Goal: Complete application form

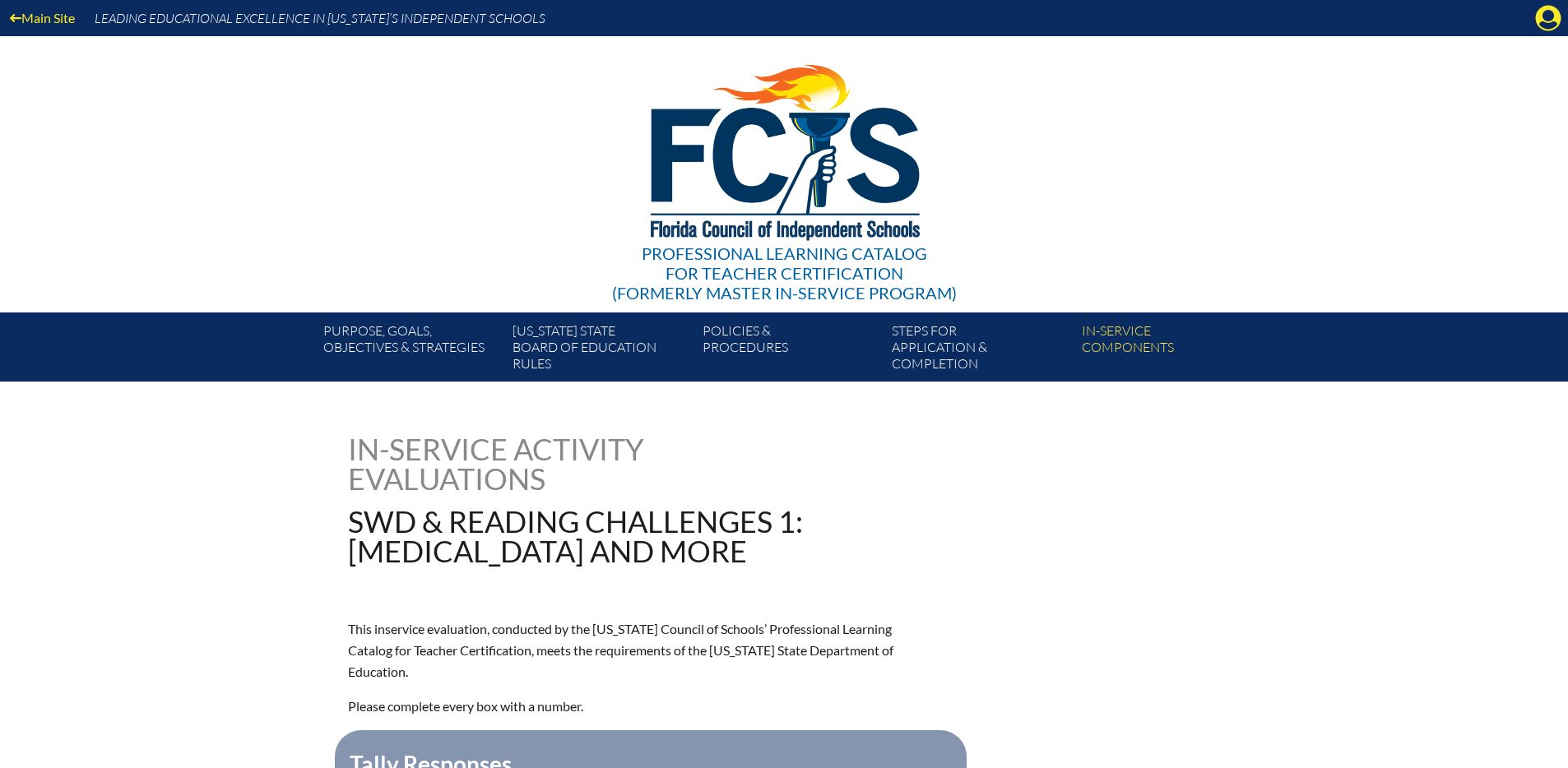
scroll to position [655, 0]
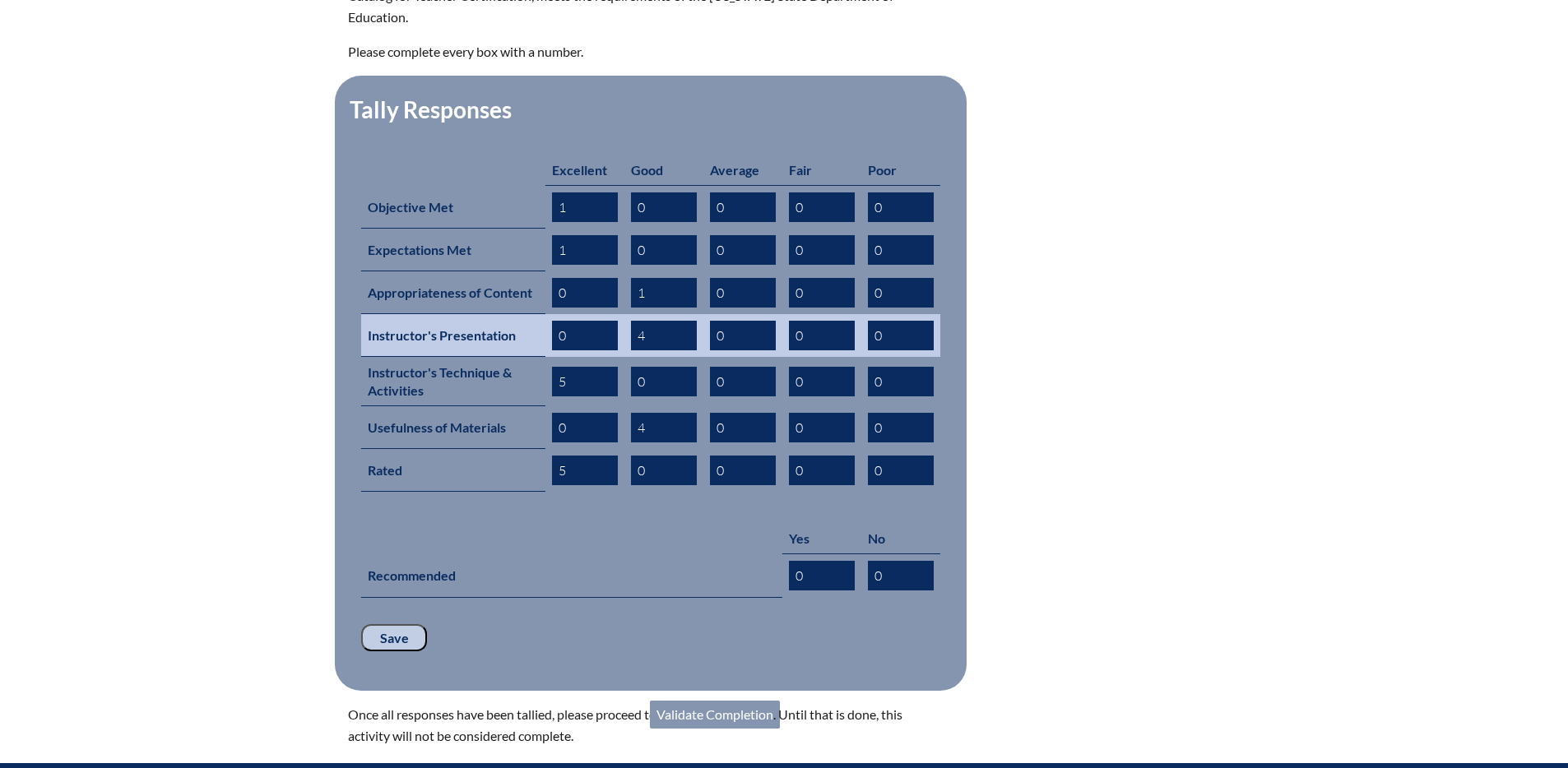
click at [650, 321] on input "4" at bounding box center [663, 336] width 66 height 30
click at [632, 321] on input "4" at bounding box center [663, 336] width 66 height 30
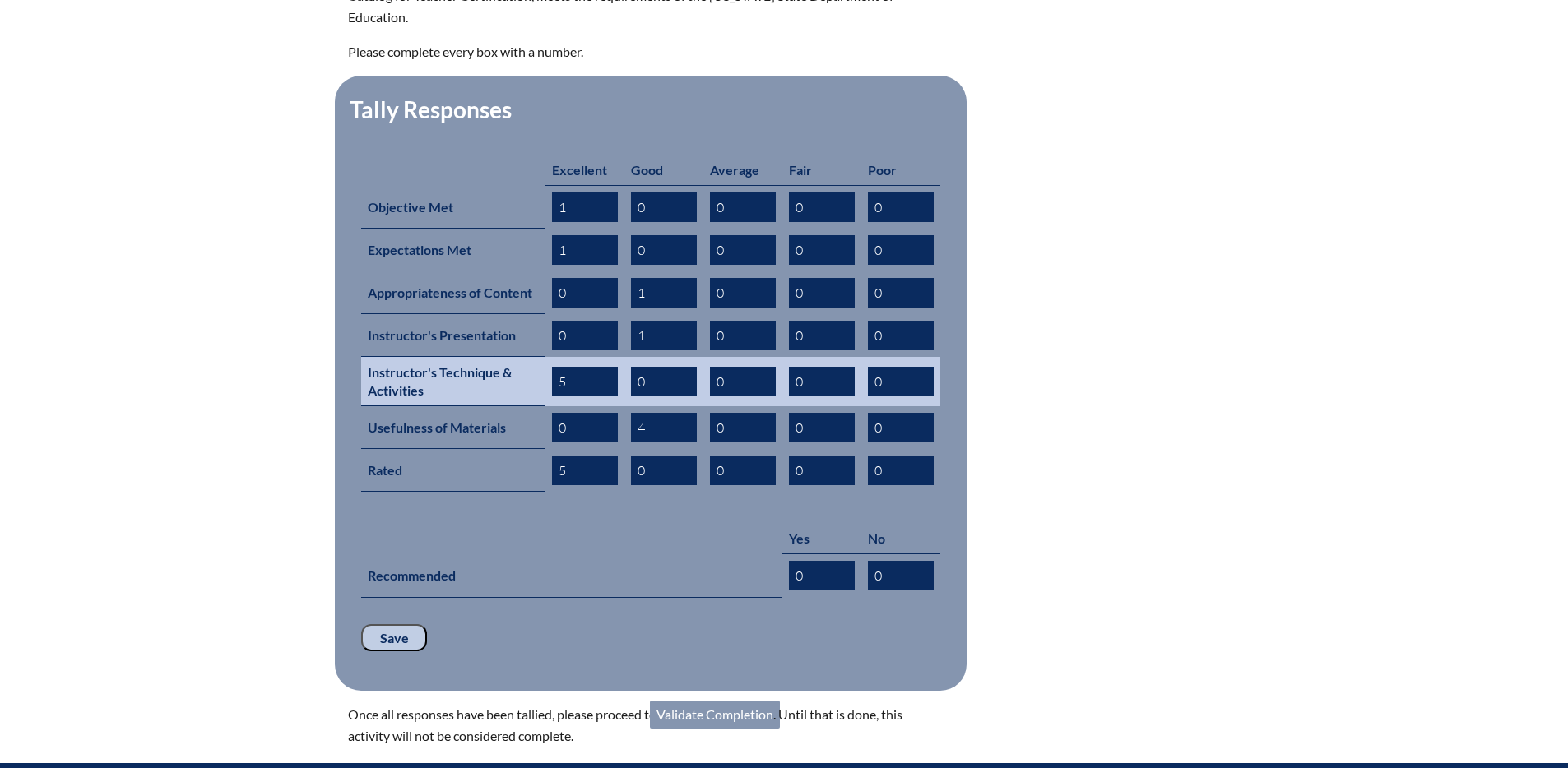
type input "1"
drag, startPoint x: 655, startPoint y: 356, endPoint x: 621, endPoint y: 355, distance: 34.0
click at [621, 357] on tr "Instructor's Technique & Activities 5 0 0 0 0" at bounding box center [650, 381] width 579 height 49
type input "1"
click at [549, 357] on td "5" at bounding box center [584, 381] width 79 height 49
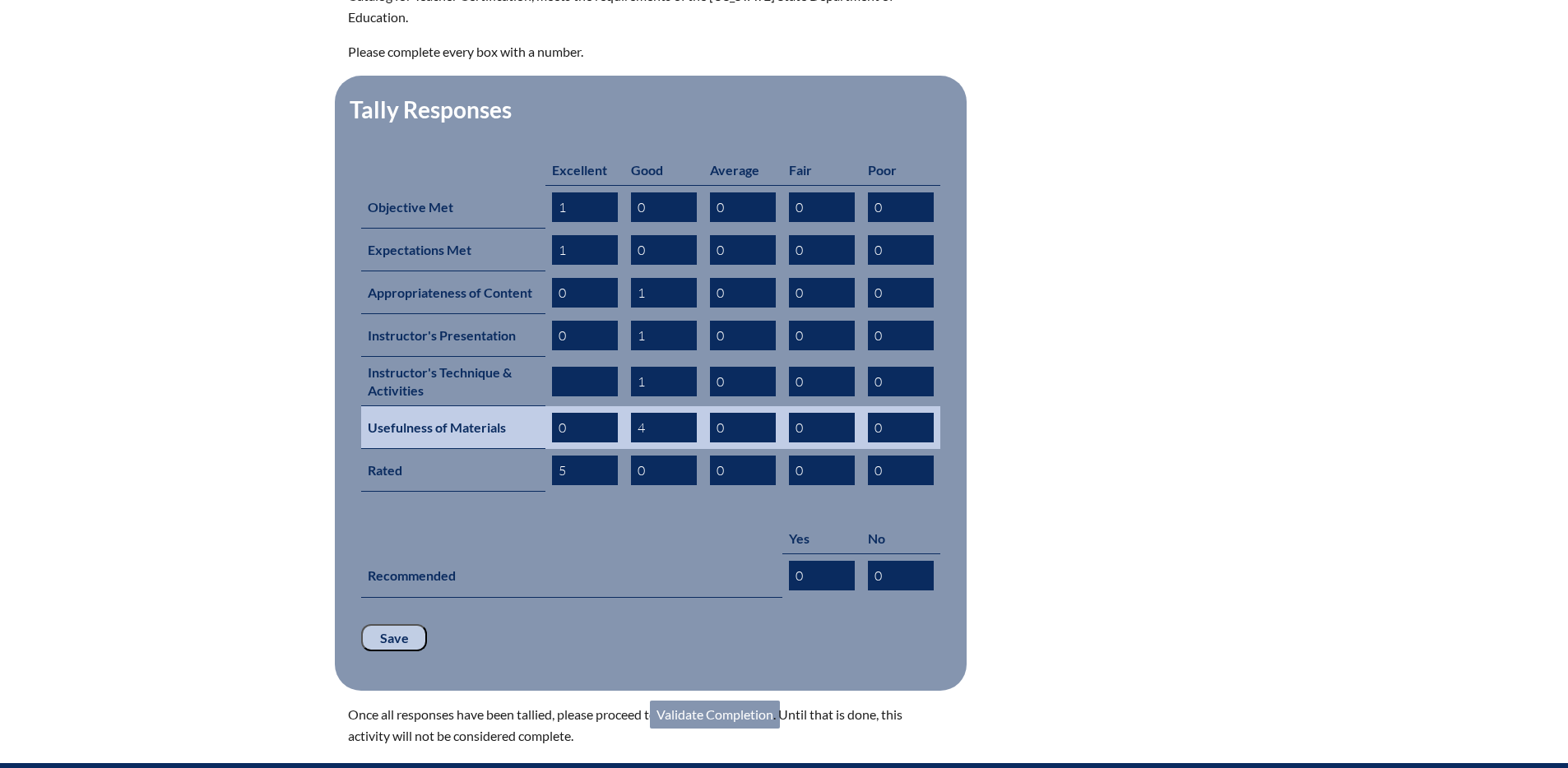
drag, startPoint x: 570, startPoint y: 400, endPoint x: 550, endPoint y: 400, distance: 20.0
click at [550, 406] on td "0" at bounding box center [584, 427] width 79 height 42
type input "1"
drag, startPoint x: 658, startPoint y: 402, endPoint x: 626, endPoint y: 402, distance: 32.0
click at [626, 406] on td "4" at bounding box center [663, 427] width 79 height 42
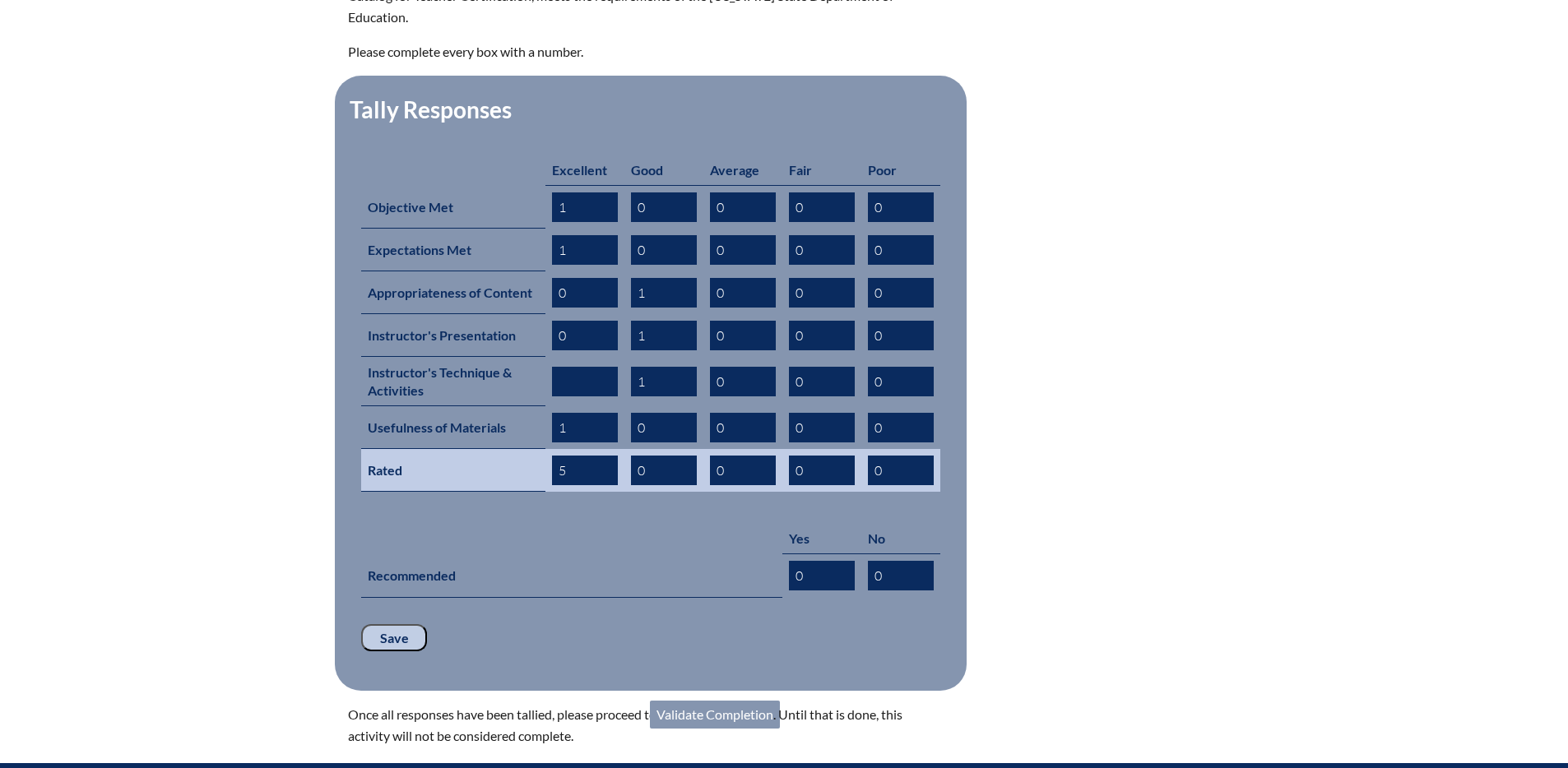
type input "0"
drag, startPoint x: 572, startPoint y: 442, endPoint x: 549, endPoint y: 441, distance: 23.0
click at [549, 449] on td "5" at bounding box center [584, 470] width 79 height 42
drag, startPoint x: 653, startPoint y: 441, endPoint x: 627, endPoint y: 442, distance: 26.0
click at [627, 449] on td "0" at bounding box center [663, 470] width 79 height 42
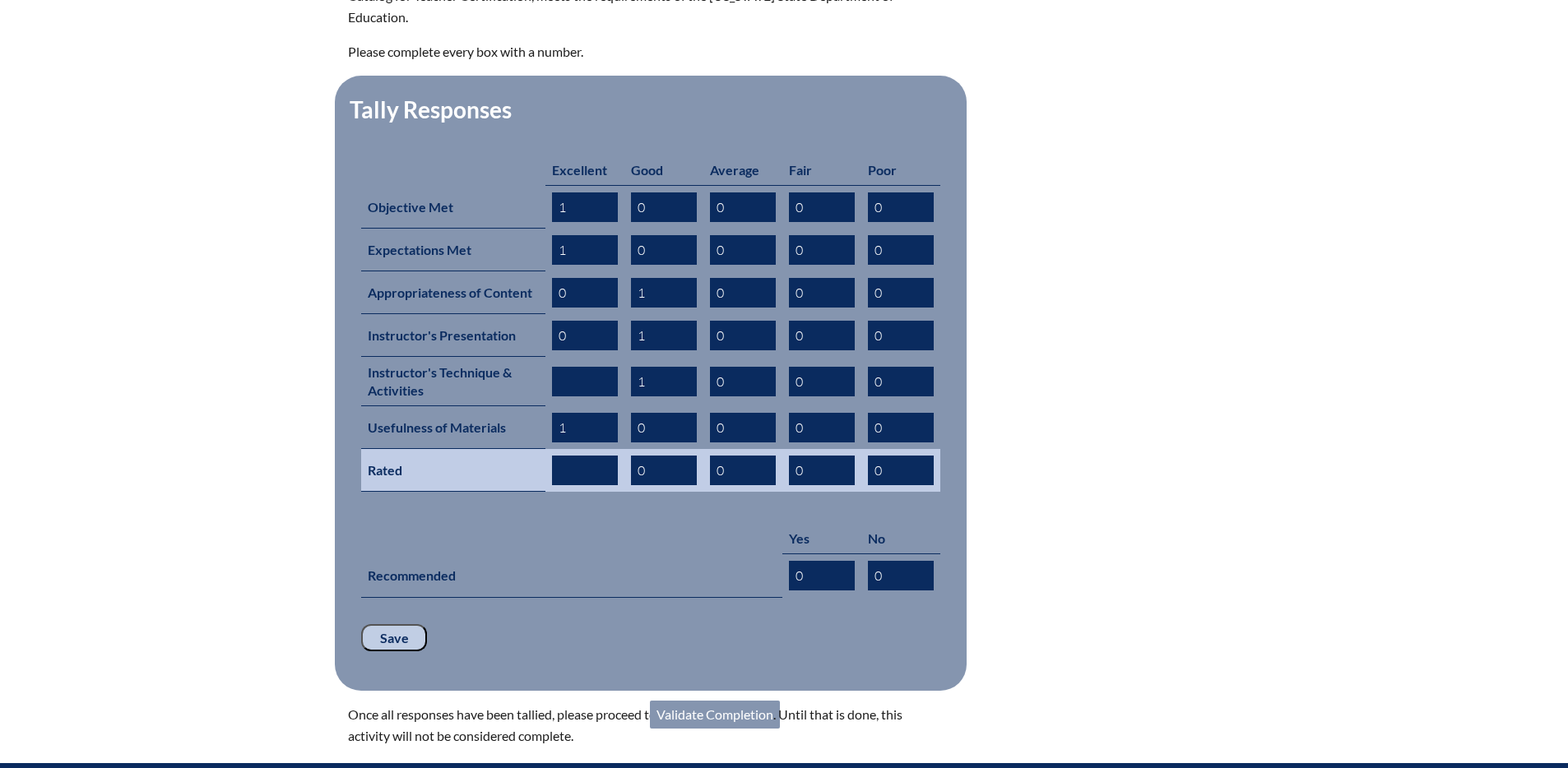
scroll to position [652, 0]
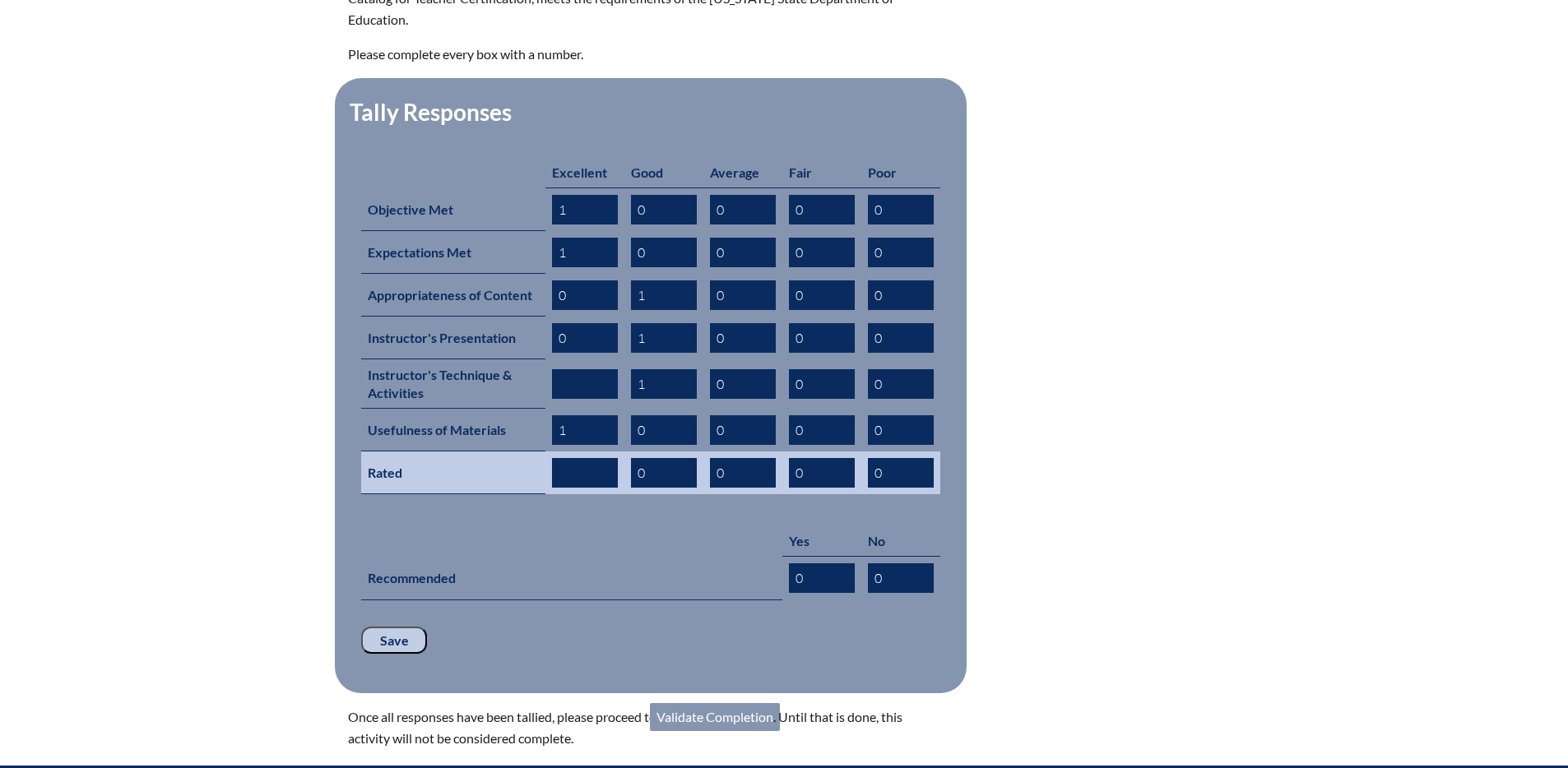
click at [583, 458] on input "text" at bounding box center [584, 473] width 66 height 30
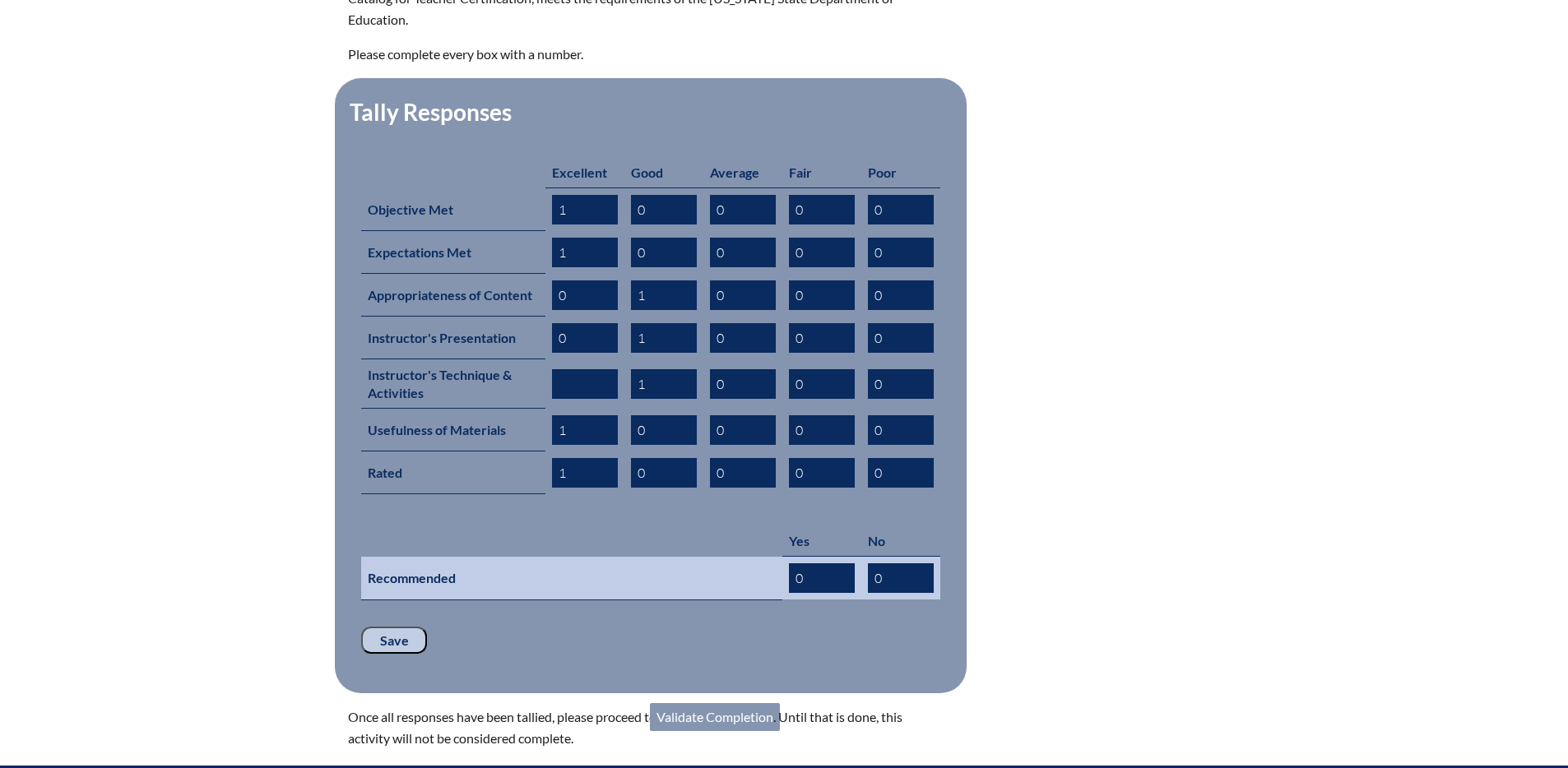
type input "1"
drag, startPoint x: 809, startPoint y: 547, endPoint x: 777, endPoint y: 542, distance: 32.4
click at [777, 557] on tr "Recommended 0 0" at bounding box center [650, 578] width 579 height 43
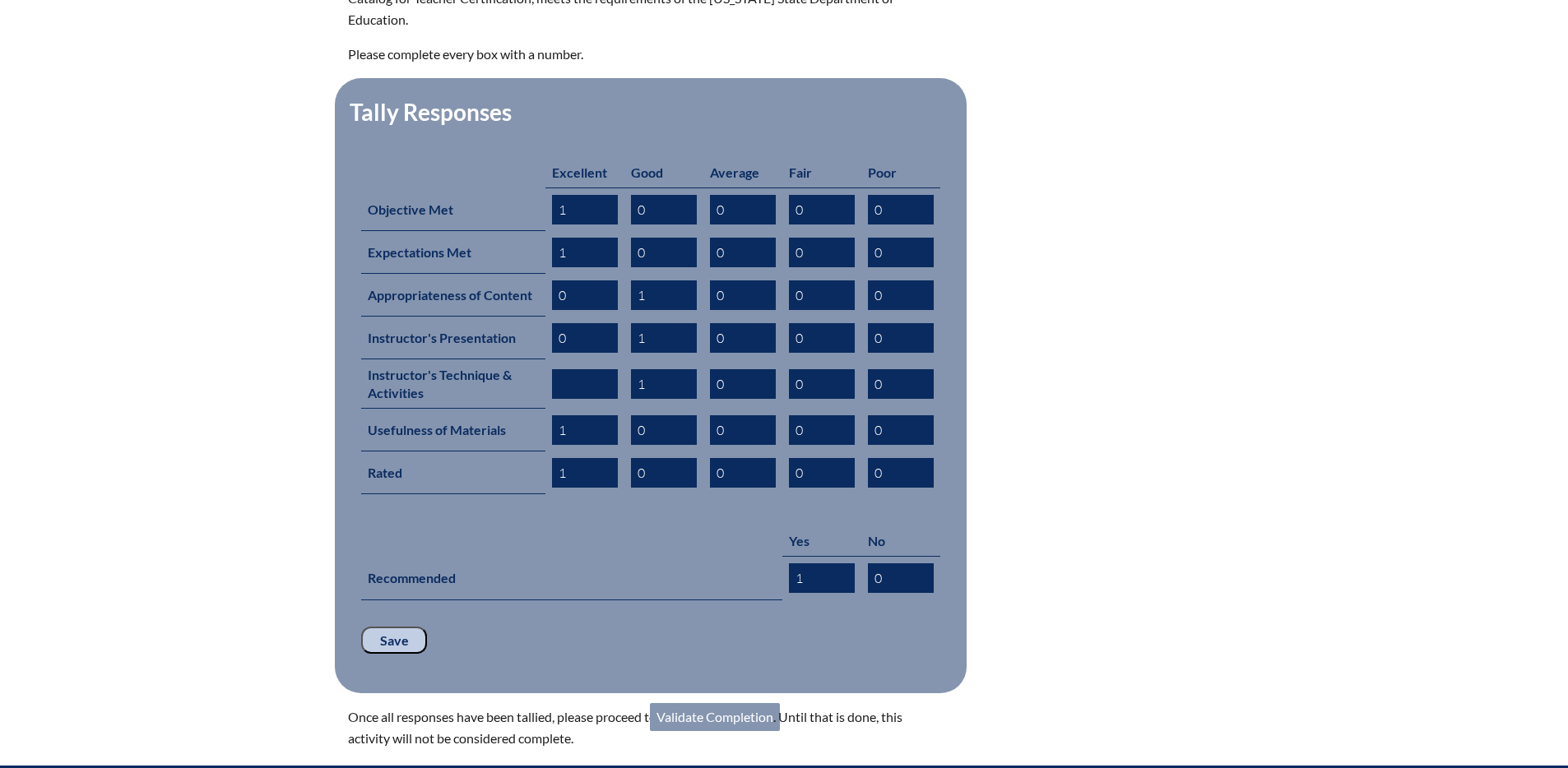
type input "1"
click at [388, 627] on input "Save" at bounding box center [393, 641] width 66 height 28
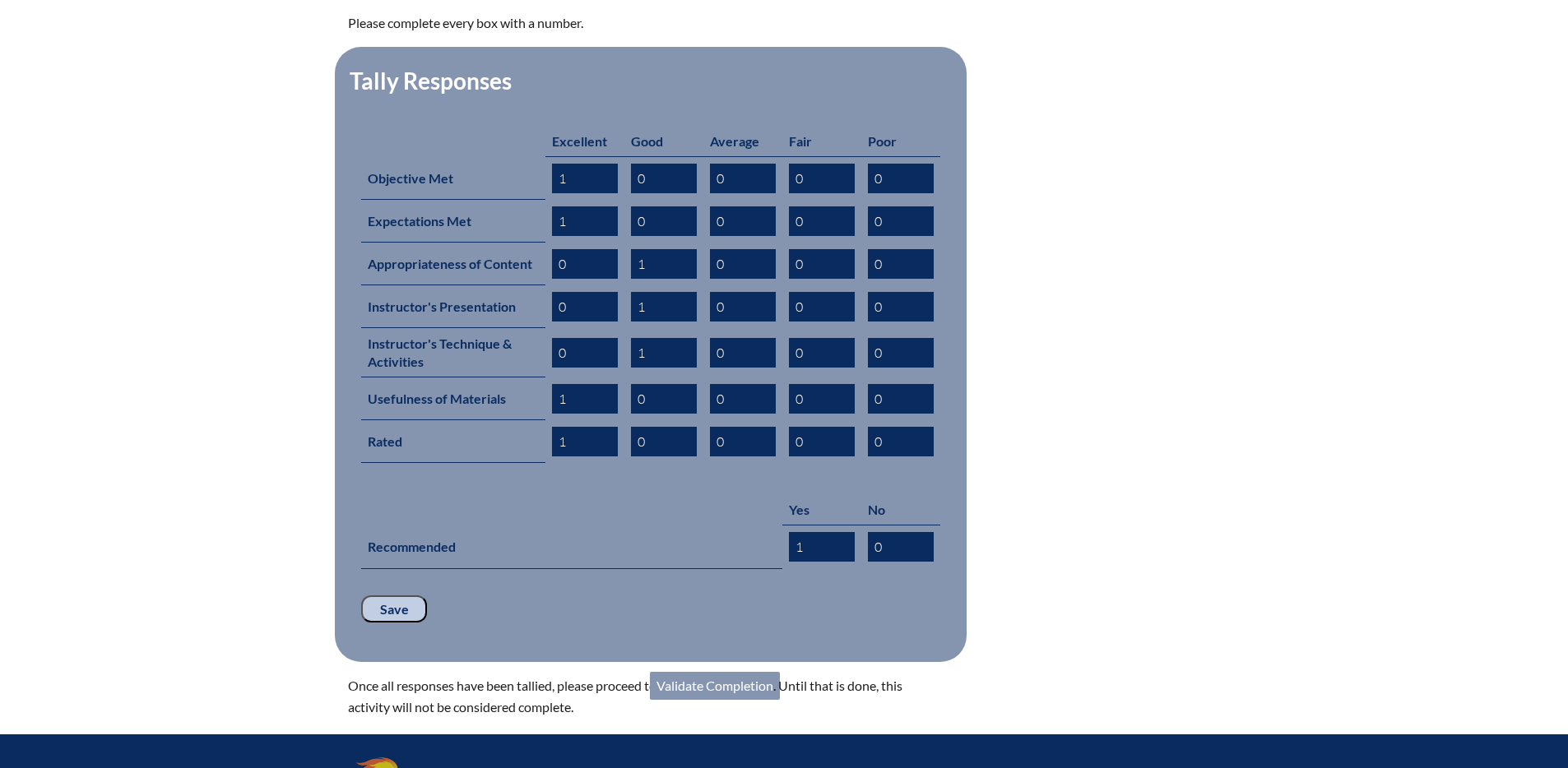
scroll to position [684, 0]
click at [381, 594] on input "Save" at bounding box center [393, 608] width 66 height 28
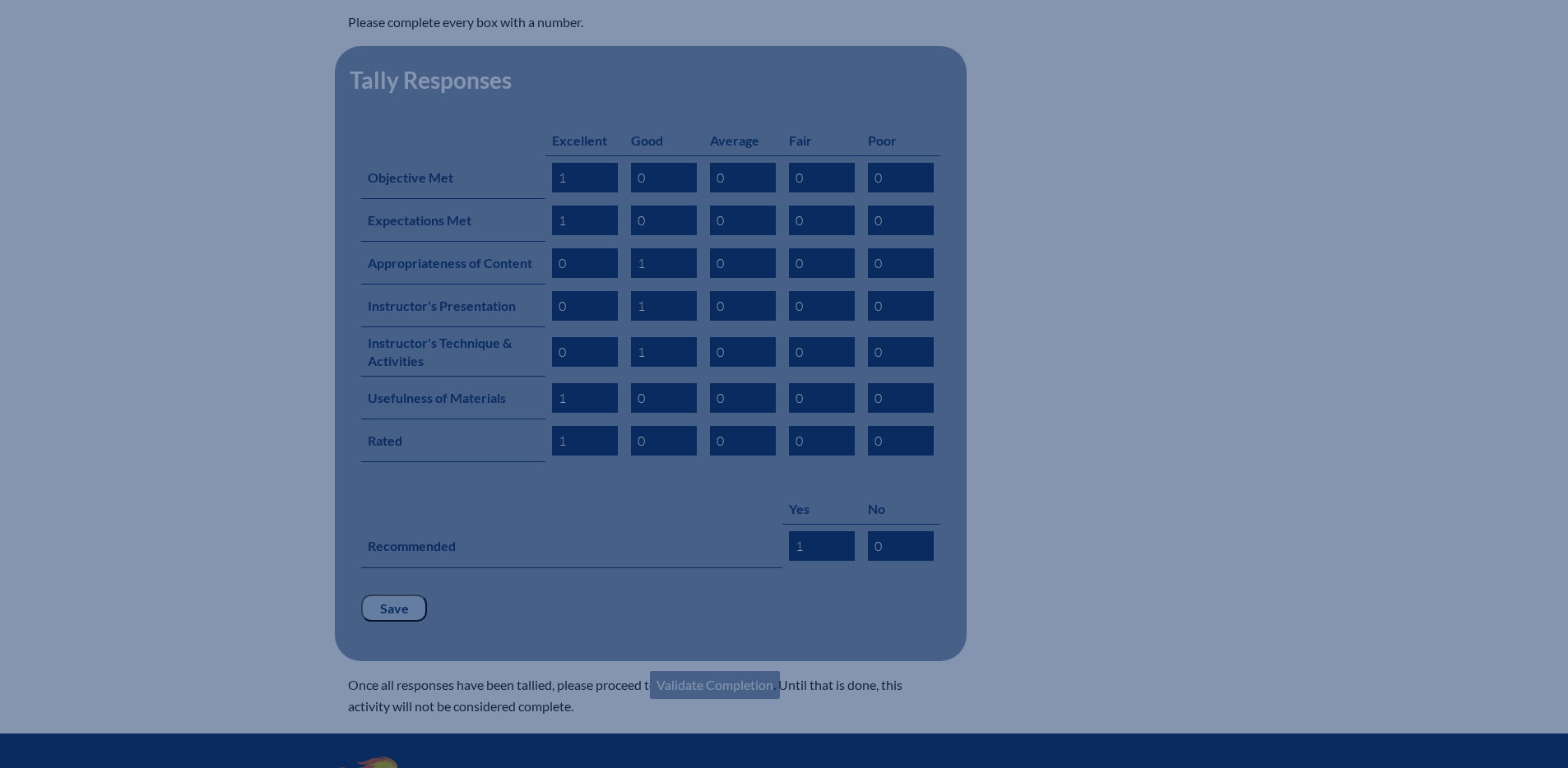
scroll to position [688, 0]
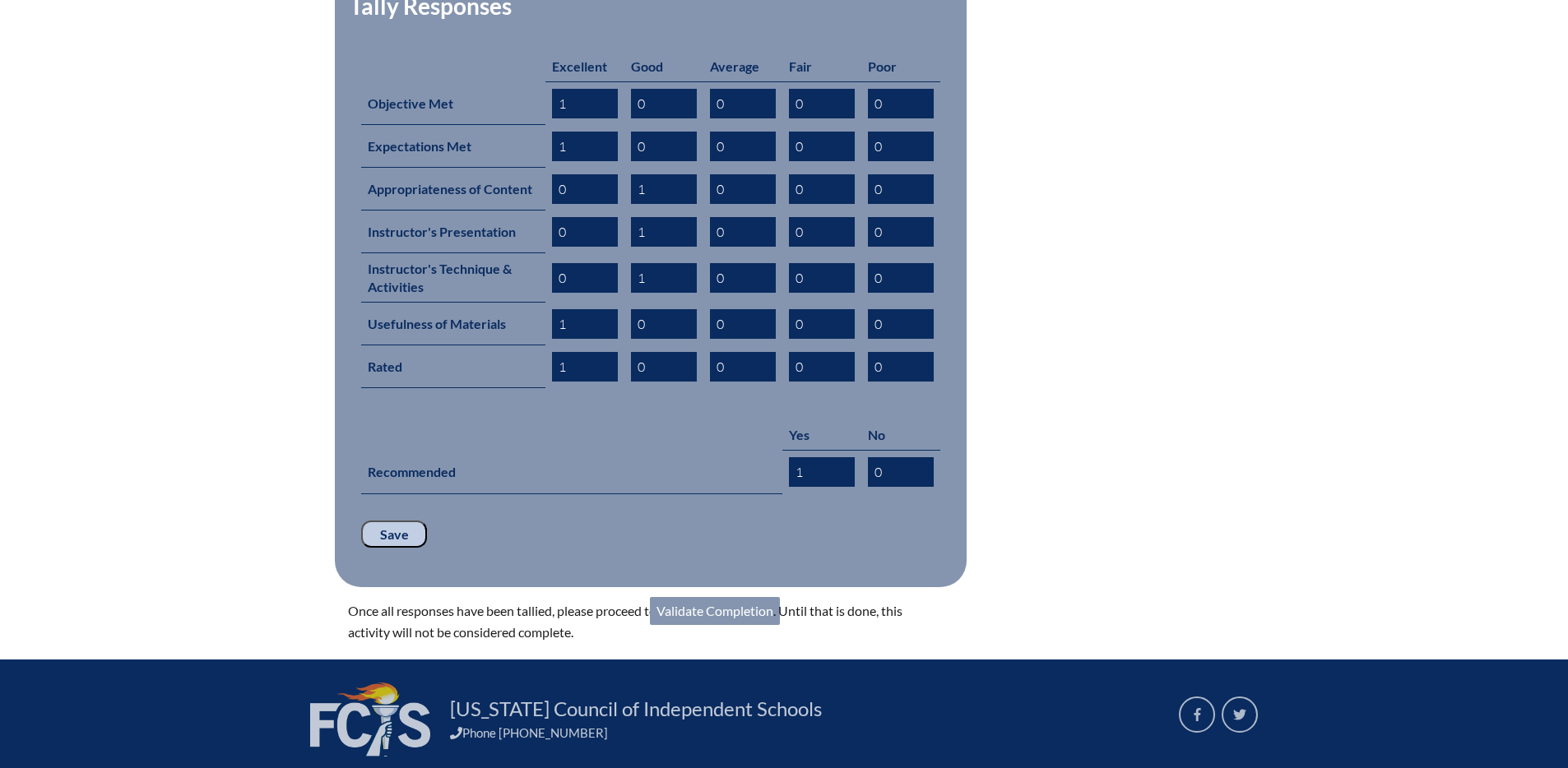
scroll to position [760, 0]
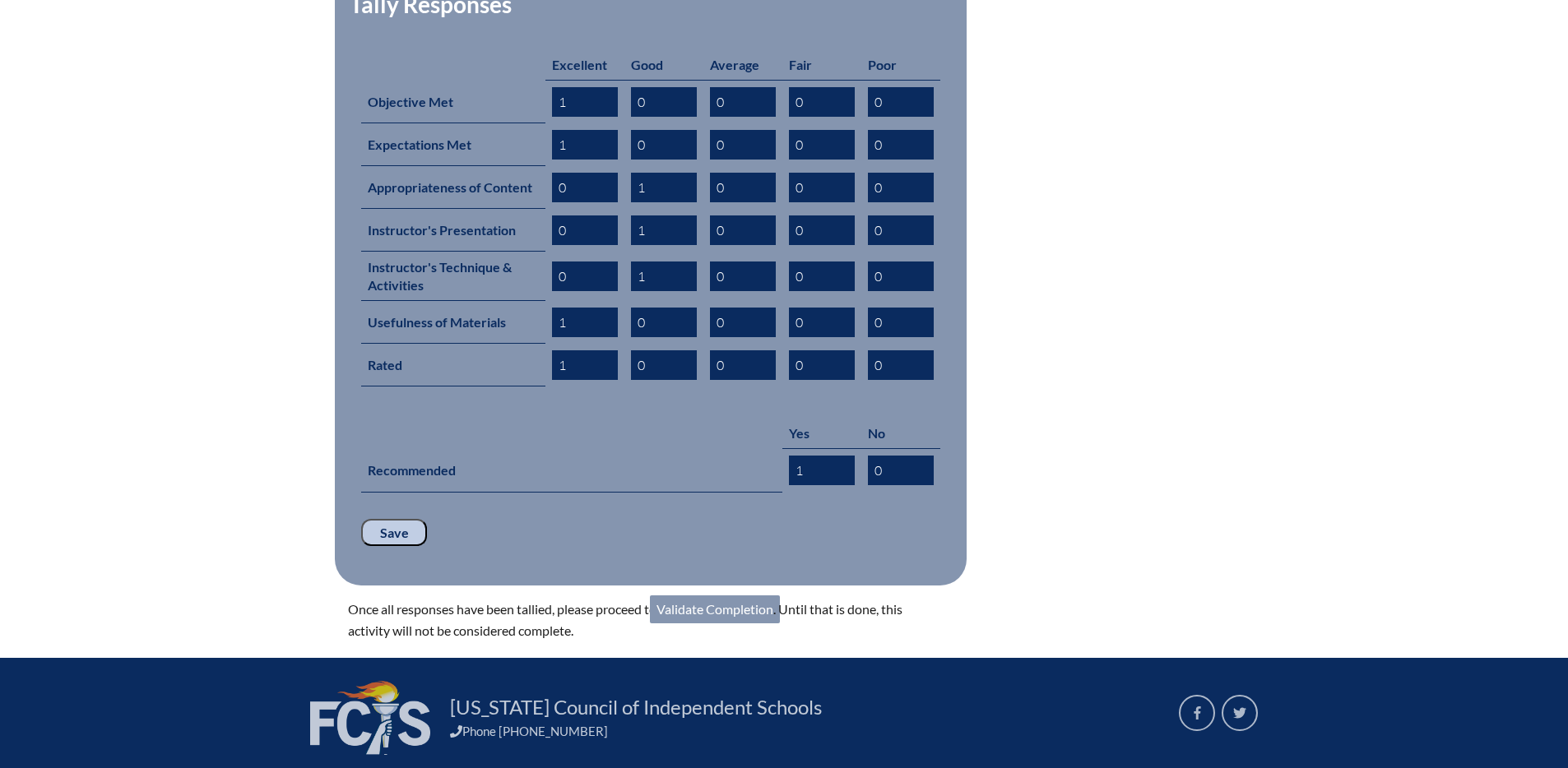
click at [719, 595] on link "Validate Completion" at bounding box center [715, 609] width 130 height 28
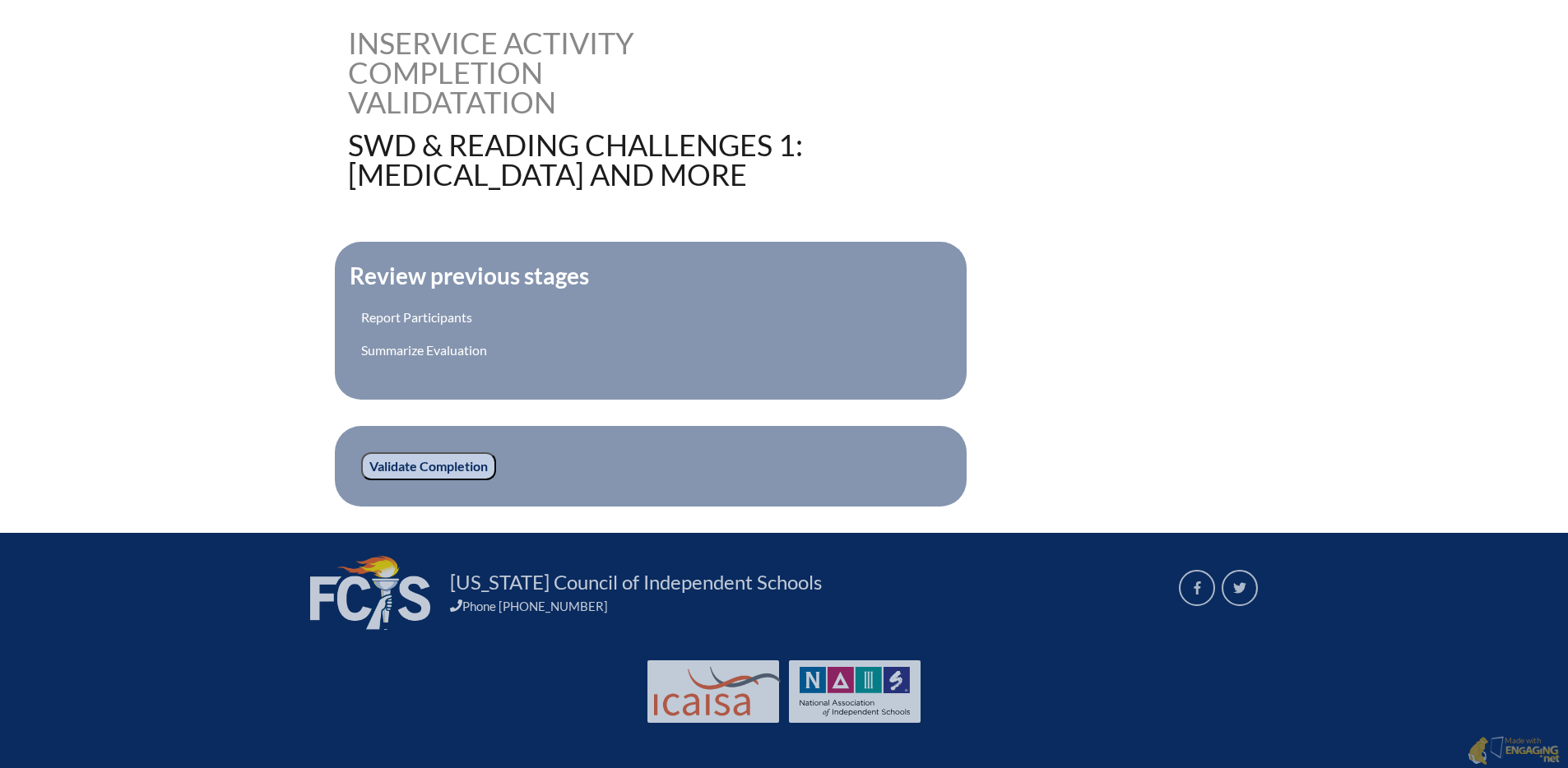
scroll to position [407, 0]
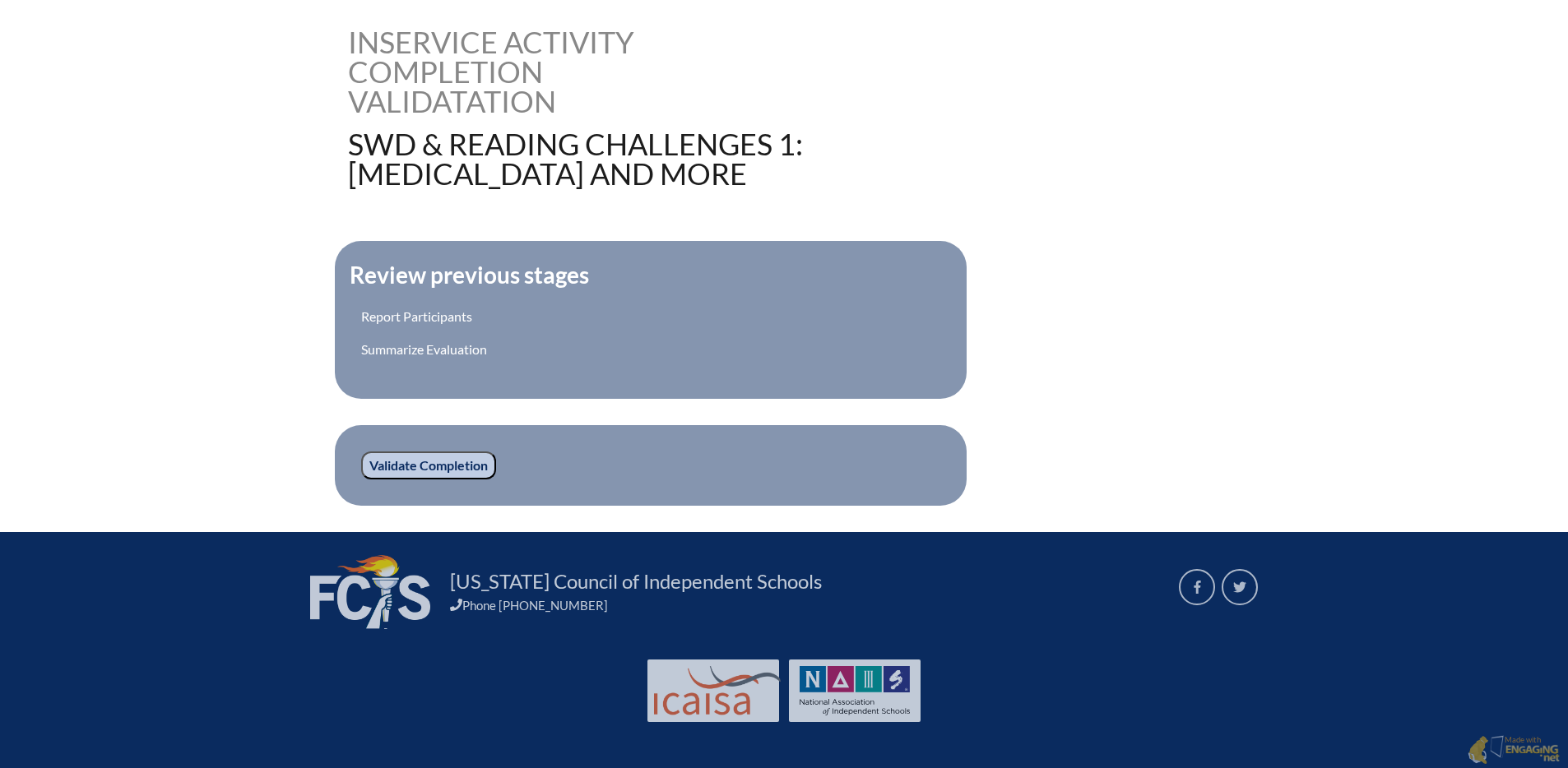
click at [426, 463] on input "Validate Completion" at bounding box center [428, 465] width 135 height 28
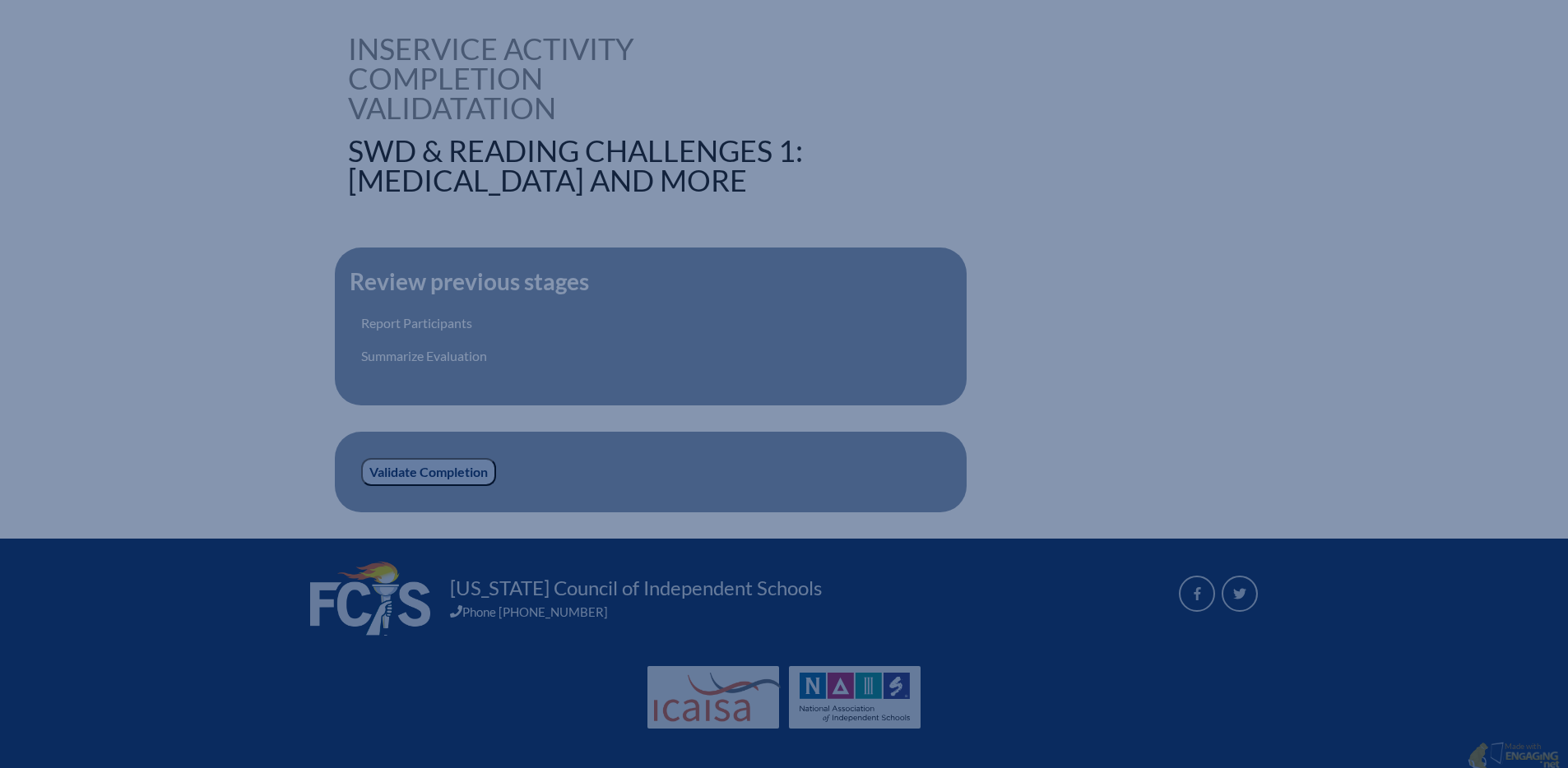
scroll to position [397, 0]
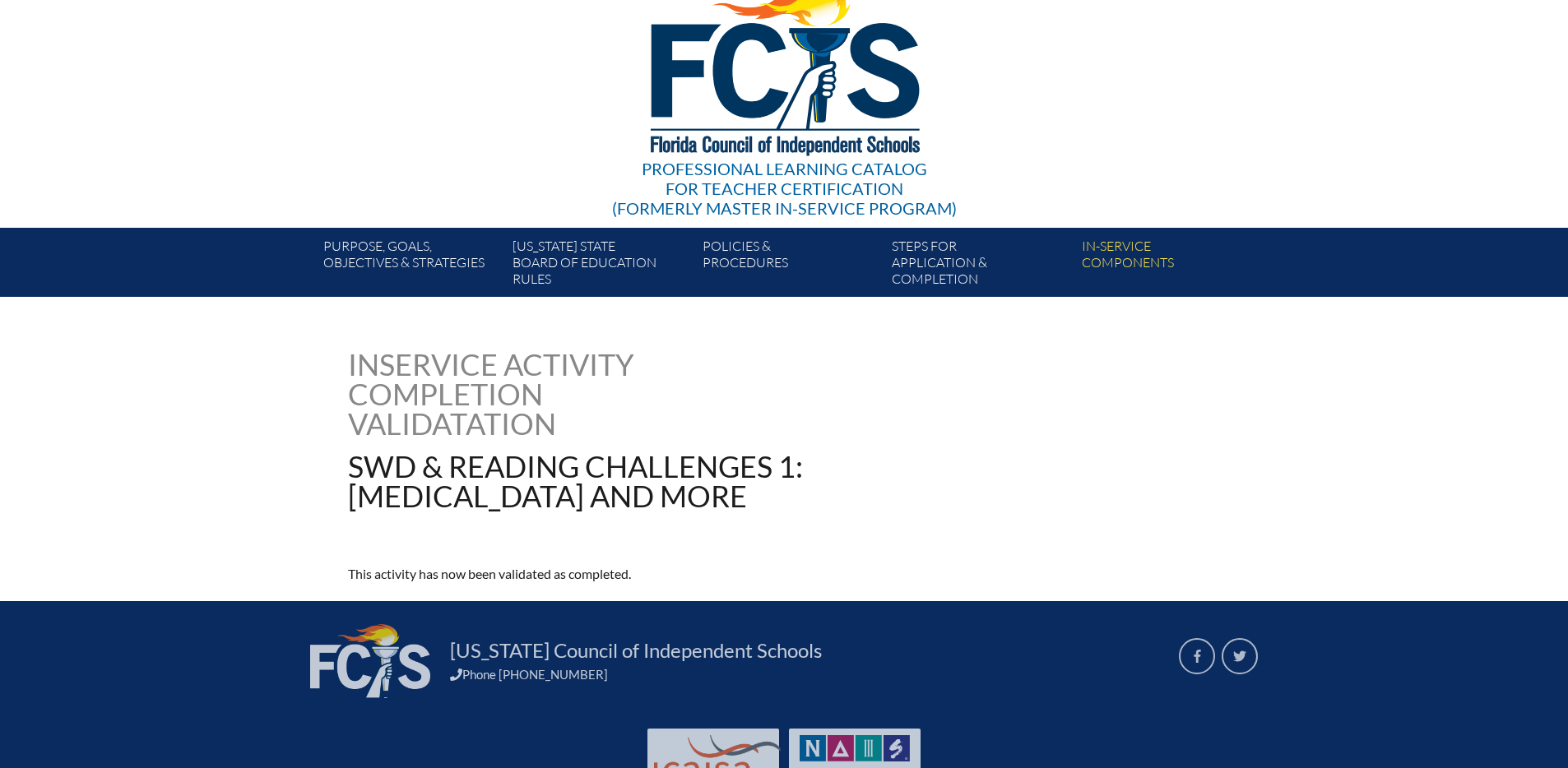
scroll to position [30, 0]
